Goal: Find specific page/section: Find specific page/section

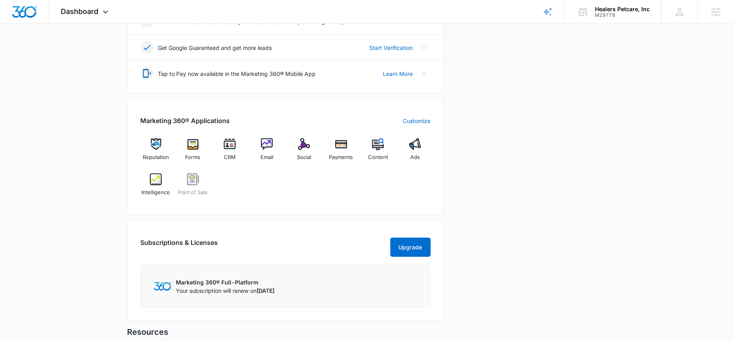
scroll to position [215, 0]
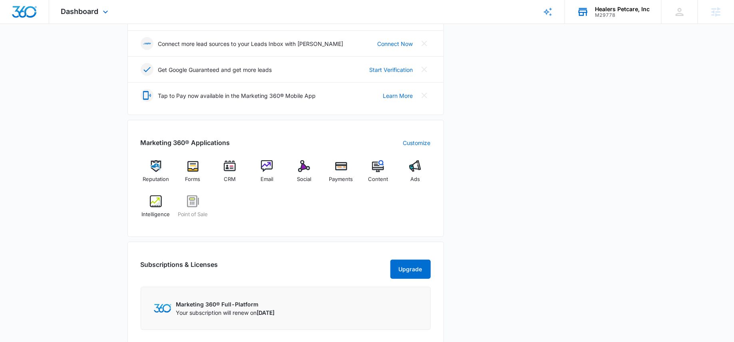
click at [596, 17] on div "M29778" at bounding box center [622, 15] width 55 height 6
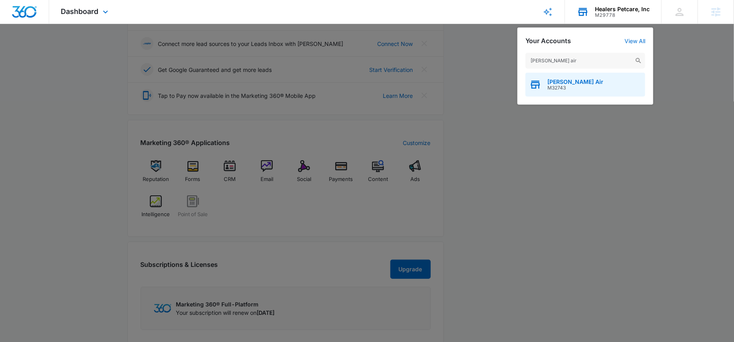
type input "stout air"
click at [564, 88] on span "M32743" at bounding box center [576, 88] width 56 height 6
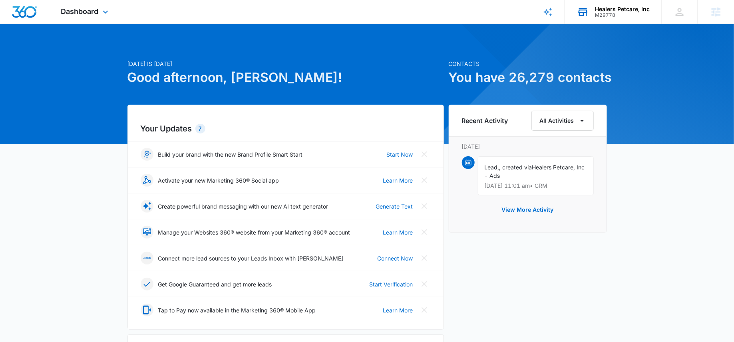
click at [592, 15] on div "Healers Petcare, Inc M29778 Your Accounts View All" at bounding box center [613, 12] width 96 height 24
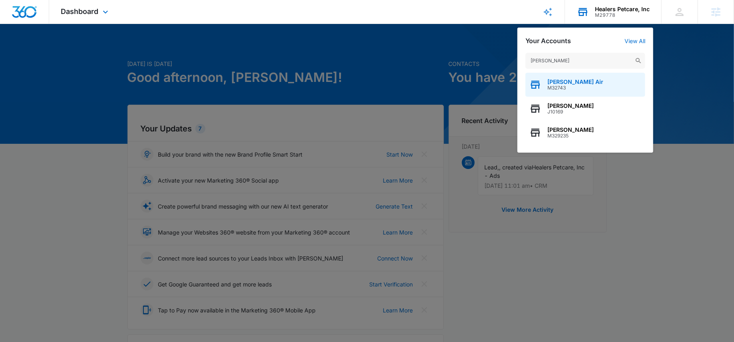
type input "stout"
click at [565, 85] on span "M32743" at bounding box center [576, 88] width 56 height 6
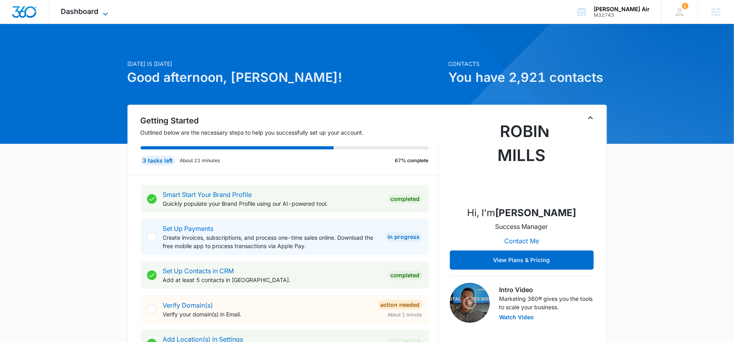
click at [92, 13] on span "Dashboard" at bounding box center [80, 11] width 38 height 8
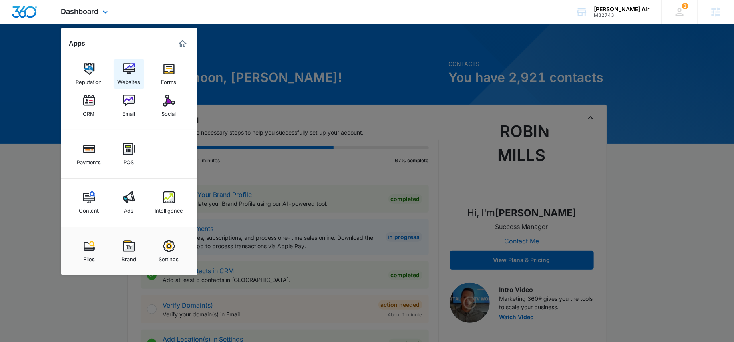
click at [136, 70] on link "Websites" at bounding box center [129, 74] width 30 height 30
